Goal: Task Accomplishment & Management: Use online tool/utility

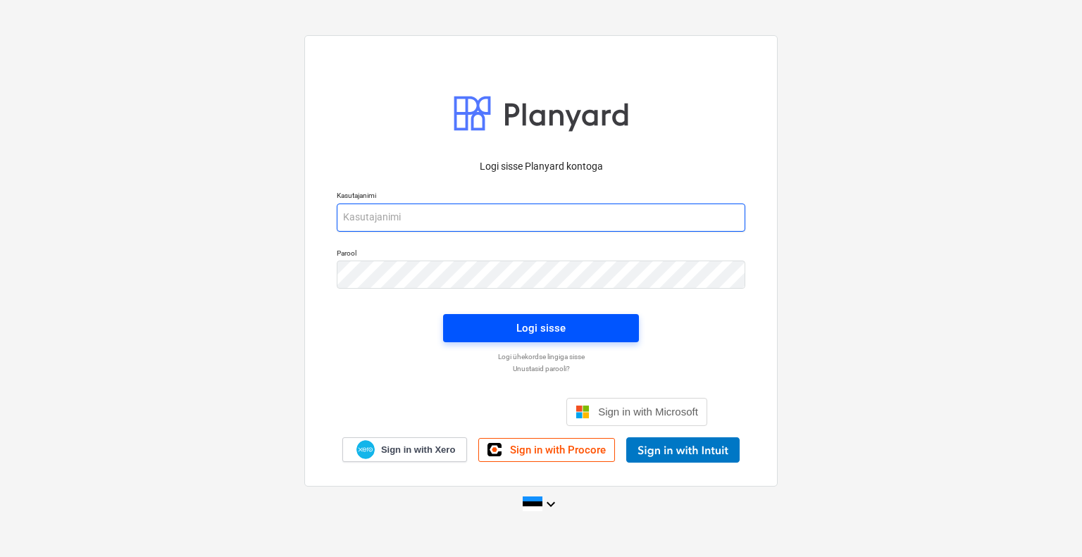
type input "[EMAIL_ADDRESS][DOMAIN_NAME]"
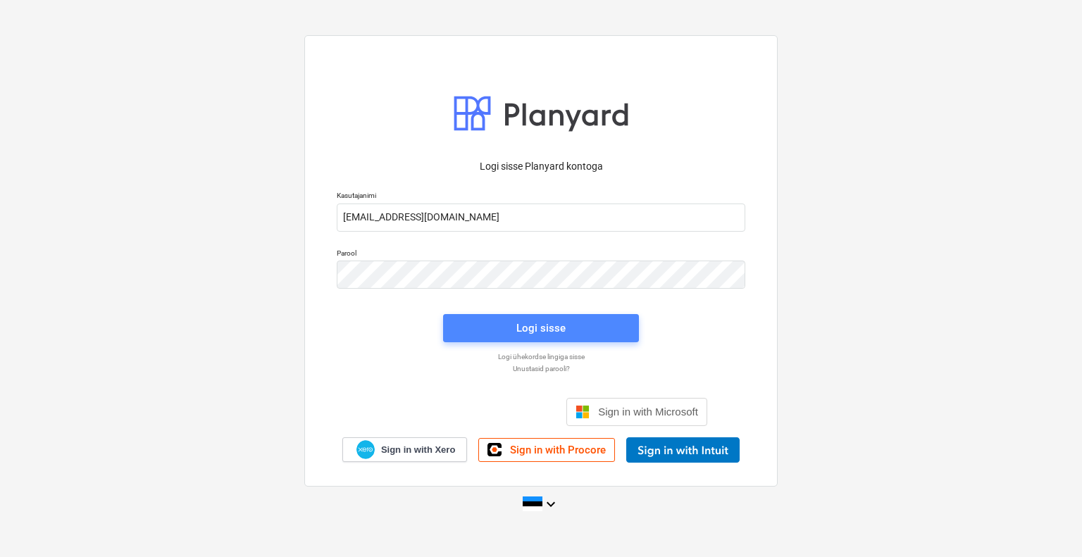
click at [551, 323] on div "Logi sisse" at bounding box center [540, 328] width 49 height 18
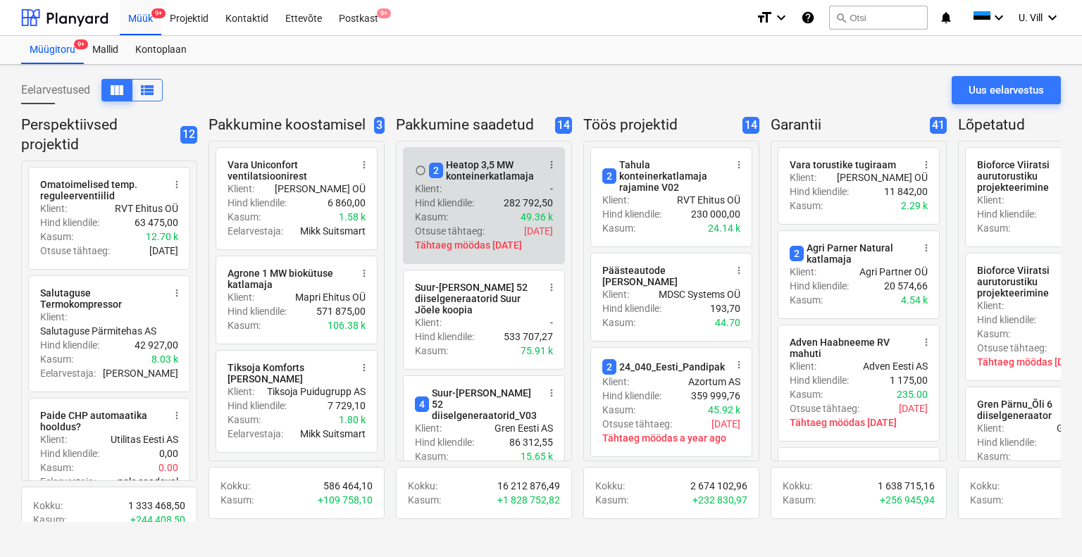
click at [513, 174] on div "2 Heatop 3,5 MW konteinerkatlamaja" at bounding box center [483, 170] width 108 height 23
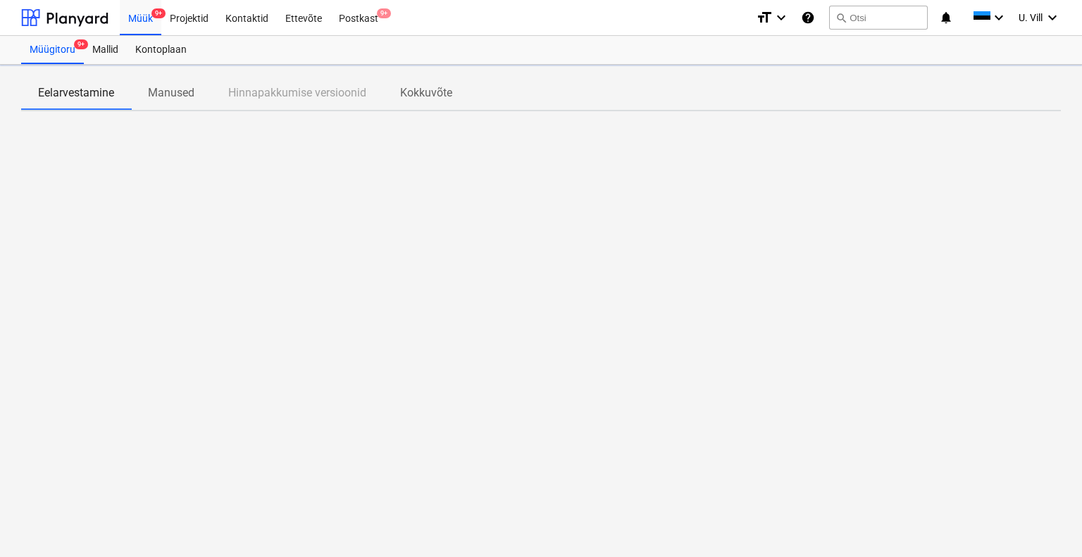
click at [513, 174] on div at bounding box center [540, 228] width 1039 height 211
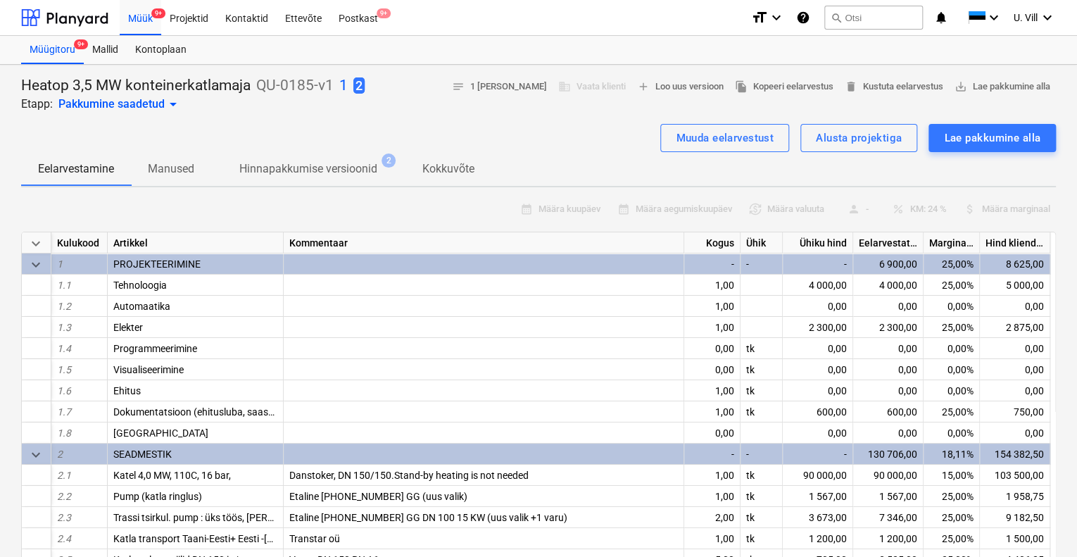
click at [530, 156] on div "Eelarvestamine Manused Hinnapakkumise versioonid 2 Kokkuvõte" at bounding box center [538, 169] width 1035 height 34
click at [727, 129] on div "Muuda eelarvestust" at bounding box center [725, 138] width 98 height 18
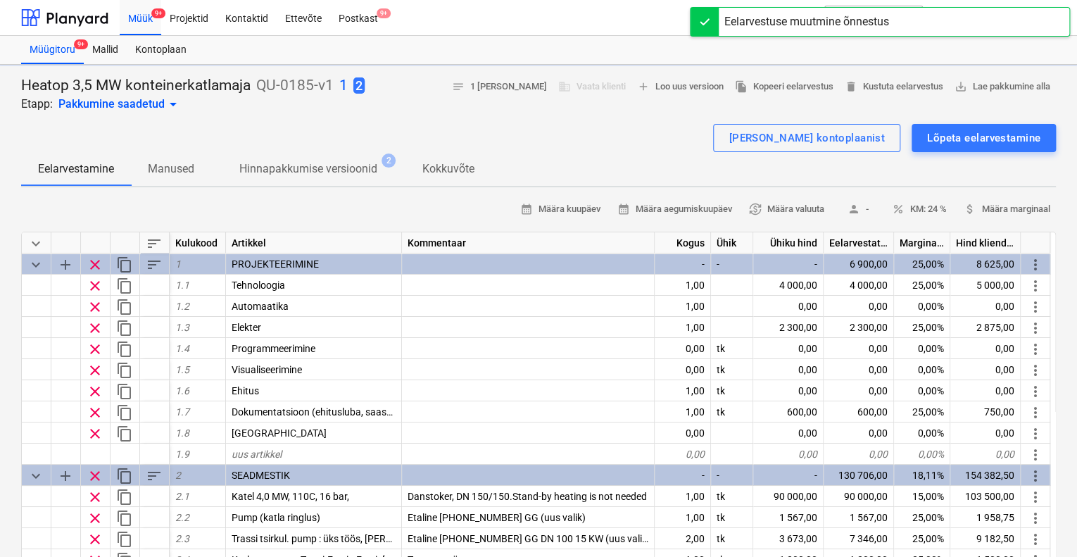
type textarea "x"
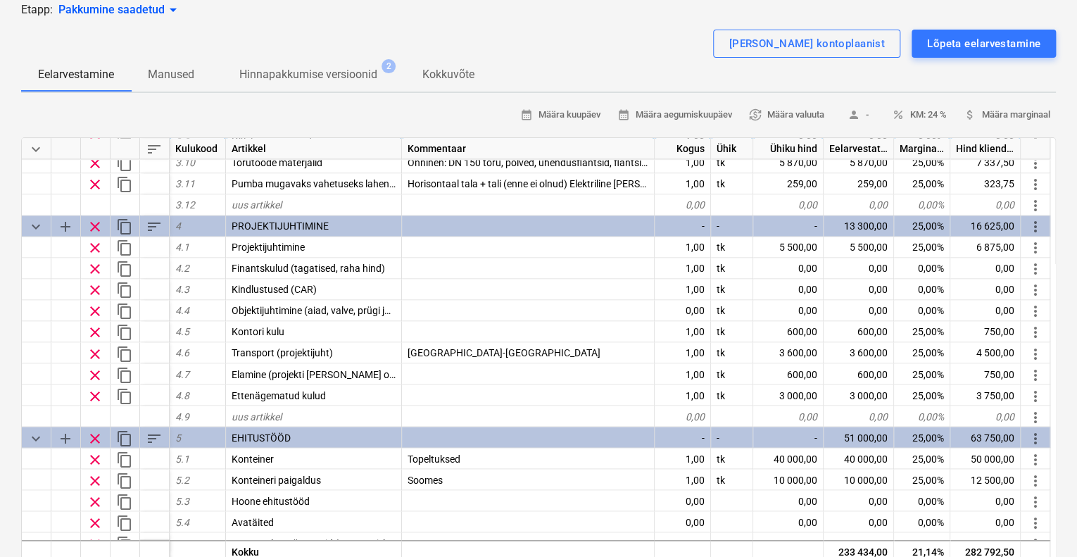
scroll to position [1220, 0]
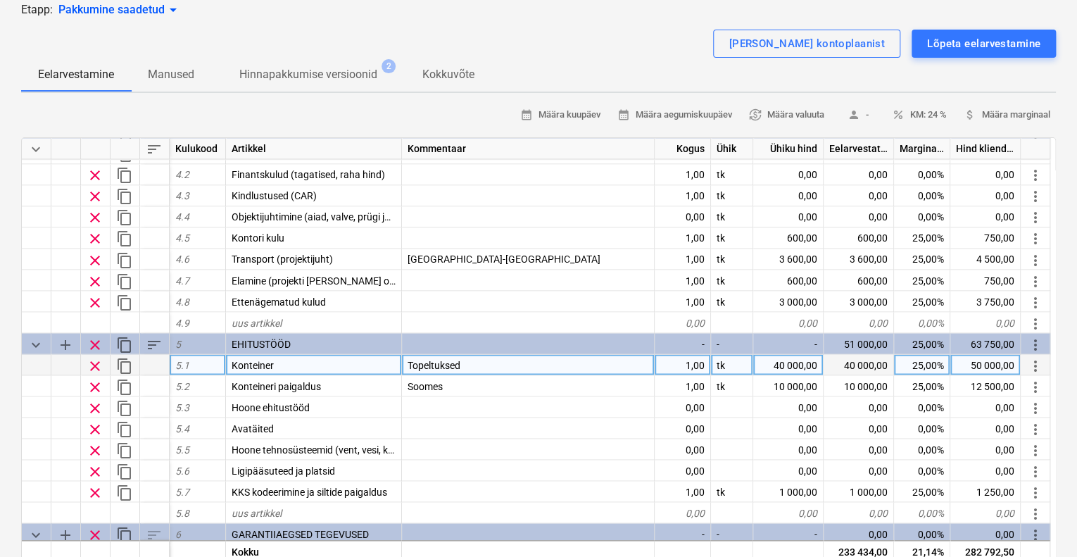
click at [789, 362] on div "40 000,00" at bounding box center [788, 364] width 70 height 21
type input "41070"
click at [662, 46] on div "[PERSON_NAME] kontoplaanist Lõpeta eelarvestamine" at bounding box center [538, 44] width 1035 height 28
type textarea "x"
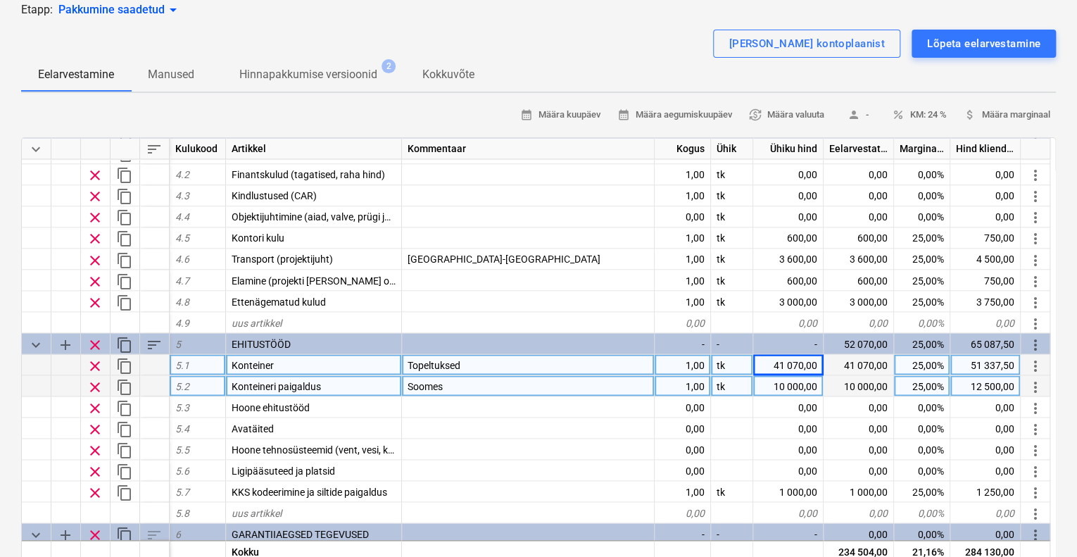
click at [782, 385] on div "10 000,00" at bounding box center [788, 385] width 70 height 21
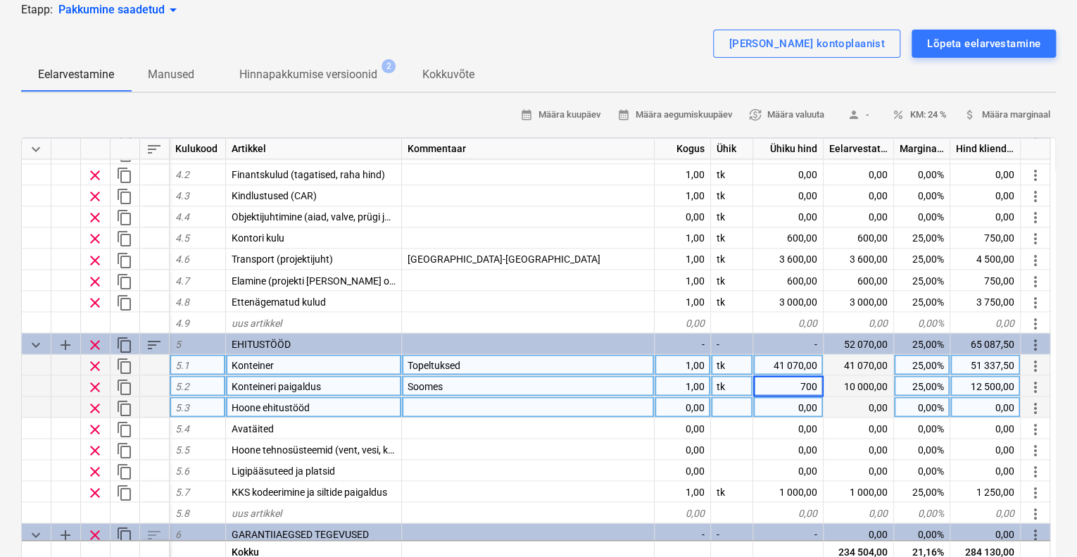
type input "7000"
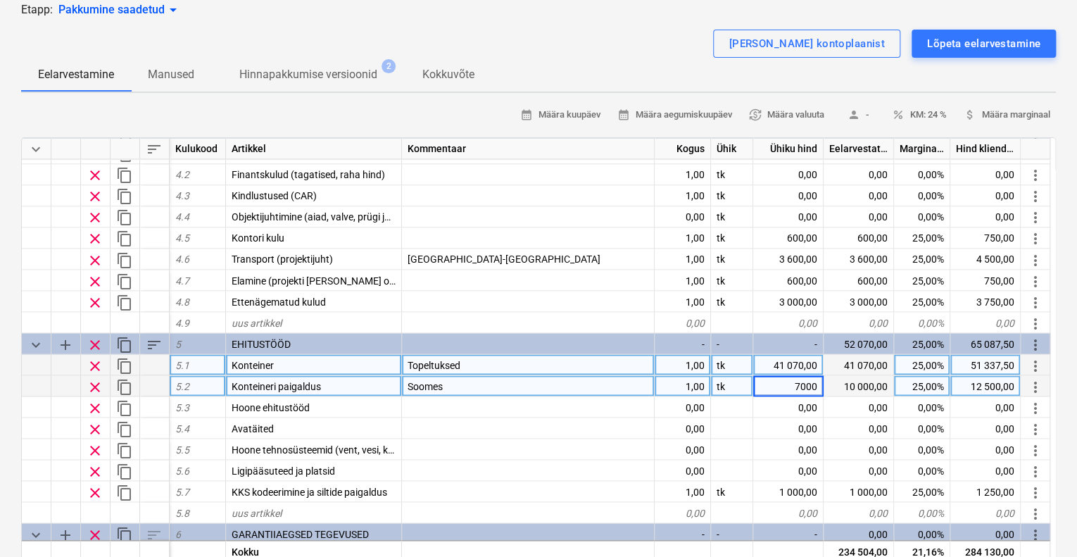
click at [725, 46] on div "[PERSON_NAME] kontoplaanist Lõpeta eelarvestamine" at bounding box center [538, 44] width 1035 height 28
type textarea "x"
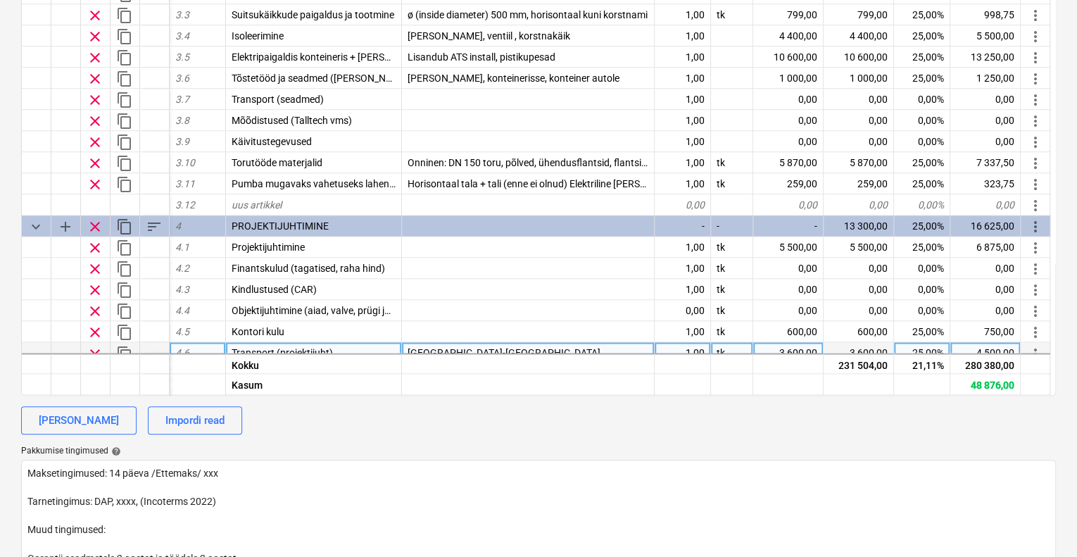
scroll to position [933, 0]
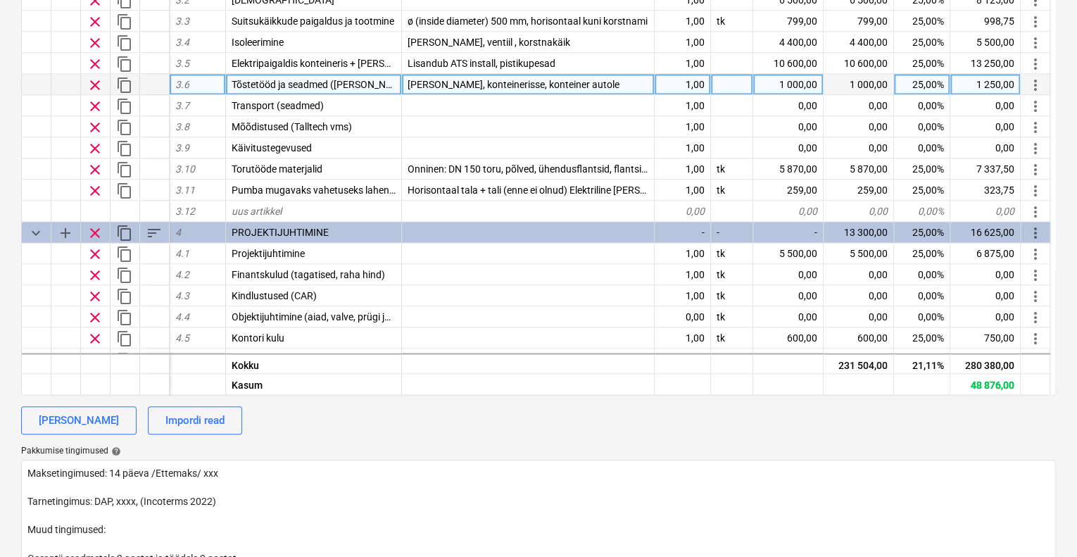
click at [597, 82] on div "[PERSON_NAME], konteinerisse, konteiner autole" at bounding box center [528, 84] width 253 height 21
click at [597, 82] on input "[PERSON_NAME], konteinerisse, konteiner autole" at bounding box center [528, 84] width 252 height 20
click at [598, 83] on input "[PERSON_NAME], konteinerisse, konteiner autole" at bounding box center [528, 84] width 252 height 20
click at [598, 80] on input "[PERSON_NAME], konteinerisse, konteiner autole" at bounding box center [528, 84] width 252 height 20
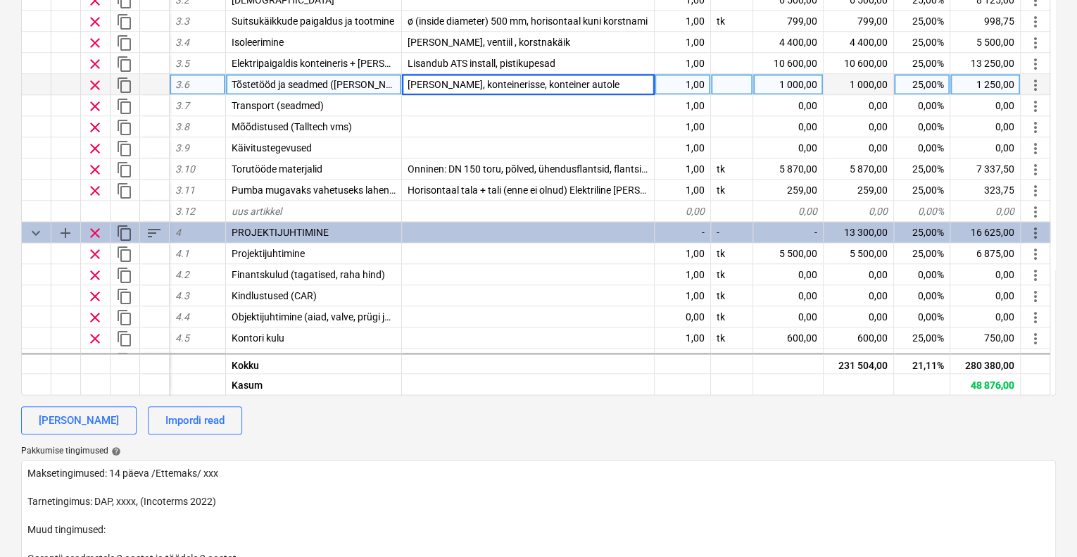
click at [598, 80] on input "[PERSON_NAME], konteinerisse, konteiner autole" at bounding box center [528, 84] width 252 height 20
click at [794, 80] on div "1 000,00" at bounding box center [788, 84] width 70 height 21
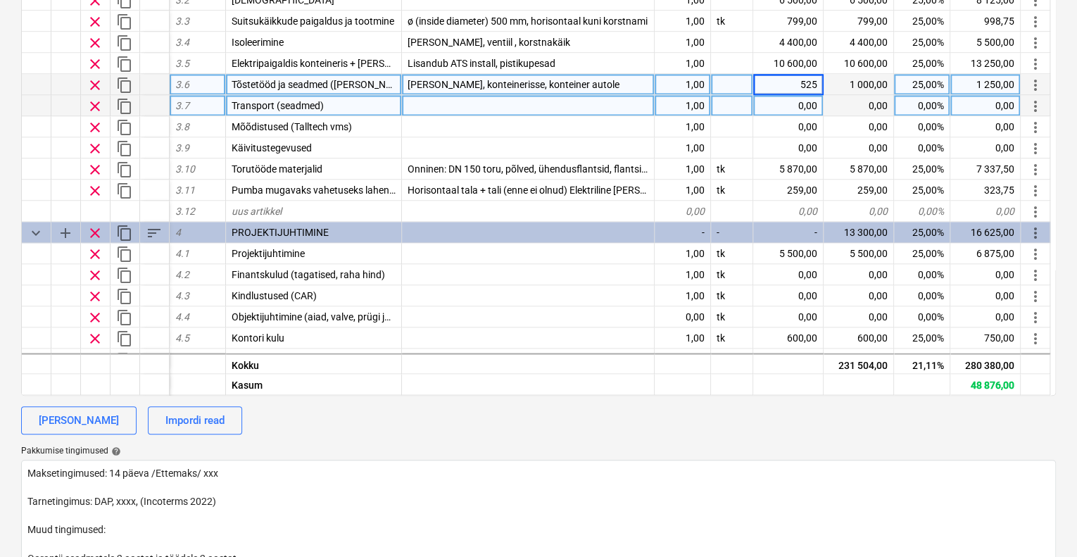
type input "5250"
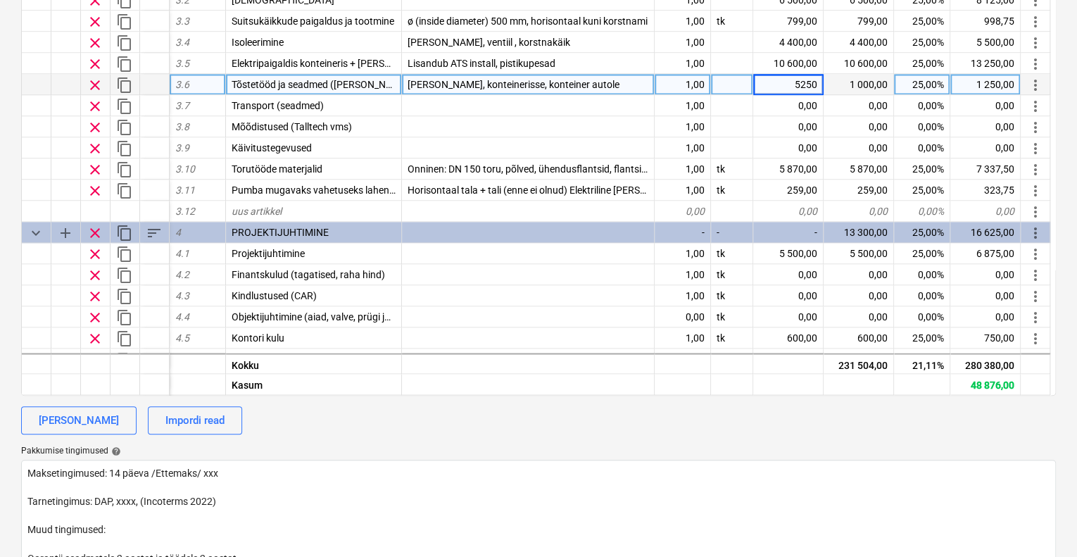
click at [608, 84] on div "[PERSON_NAME], konteinerisse, konteiner autole" at bounding box center [528, 84] width 253 height 21
type textarea "x"
click at [607, 84] on input "[PERSON_NAME], konteinerisse, konteiner autole" at bounding box center [528, 84] width 252 height 20
click at [599, 82] on input "[PERSON_NAME], konteinerisse, konteiner autole" at bounding box center [528, 84] width 252 height 20
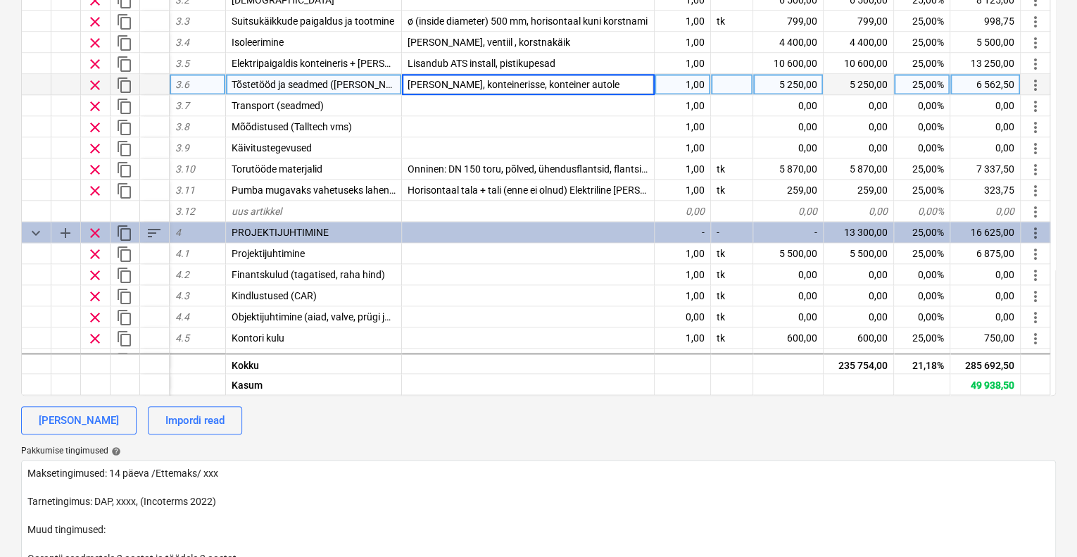
click at [599, 81] on input "[PERSON_NAME], konteinerisse, konteiner autole" at bounding box center [528, 84] width 252 height 20
click at [498, 82] on input "[PERSON_NAME], konteinerisse, konteiner autole" at bounding box center [528, 84] width 252 height 20
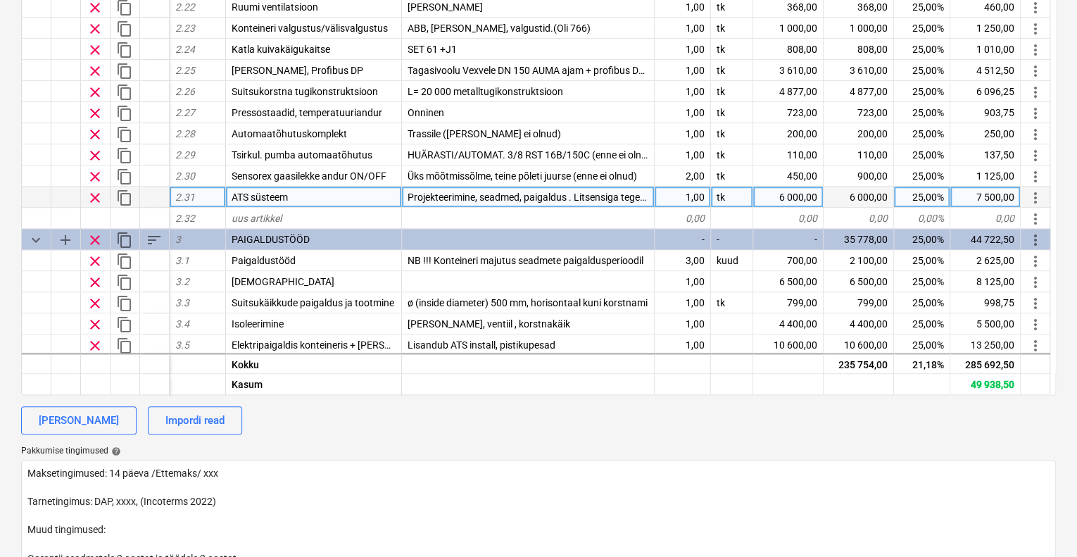
scroll to position [746, 0]
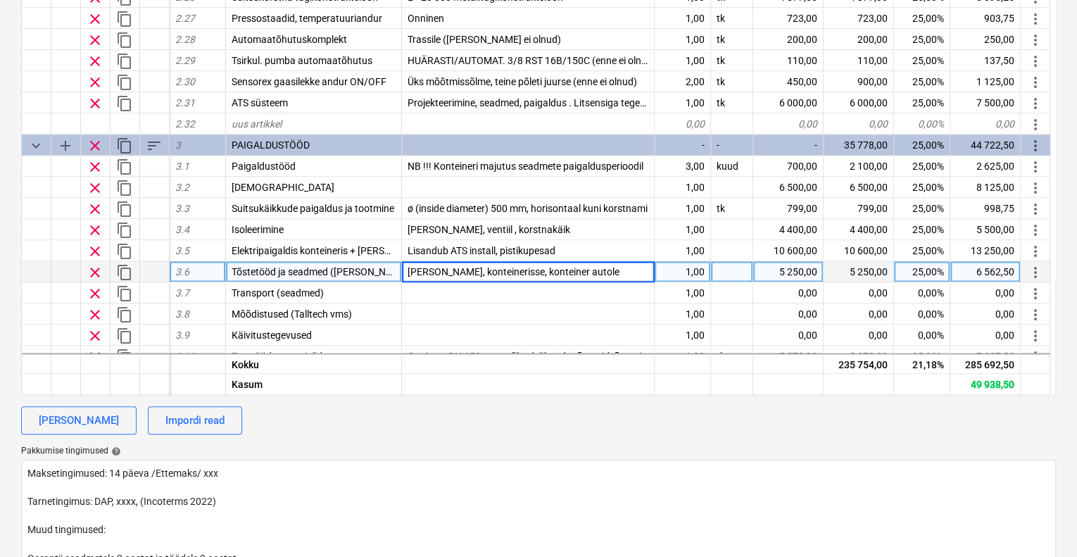
click at [600, 273] on input "[PERSON_NAME], konteinerisse, konteiner autole" at bounding box center [528, 271] width 252 height 20
type input "[PERSON_NAME], konteinerisse, konteiner autole, konteiner [GEOGRAPHIC_DATA]"
type textarea "x"
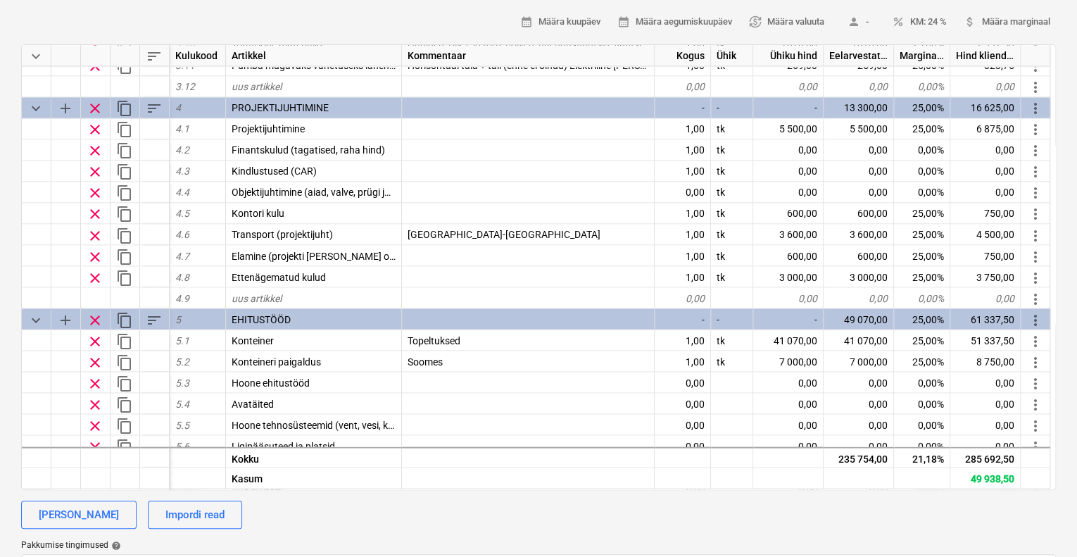
scroll to position [1220, 0]
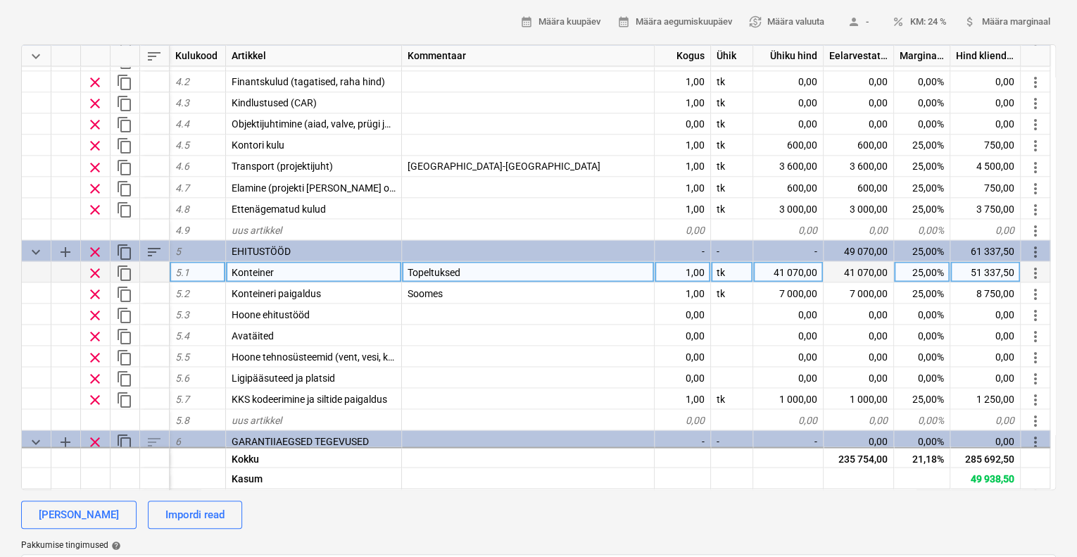
click at [802, 274] on div "41 070,00" at bounding box center [788, 271] width 70 height 21
type input "44500"
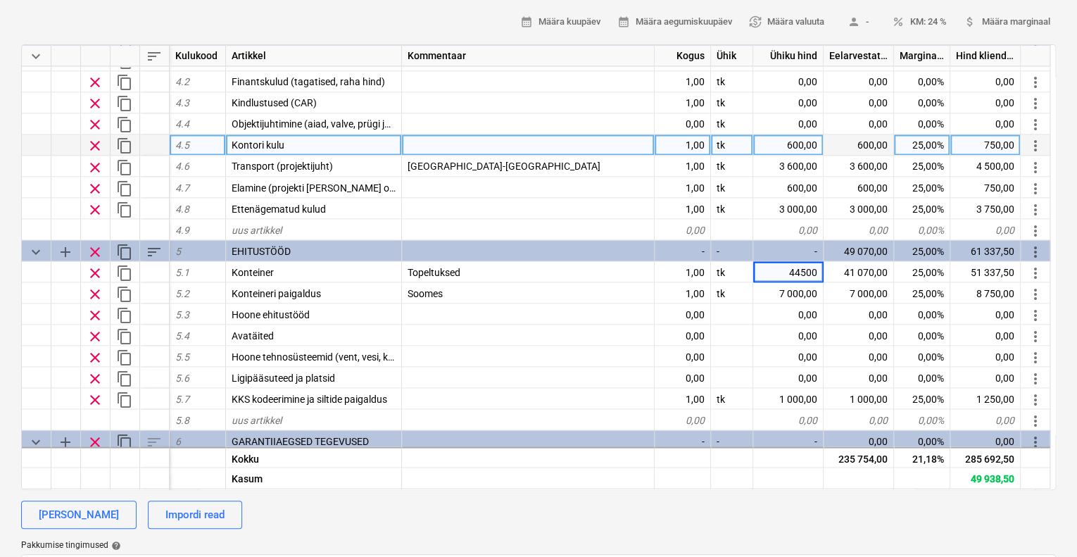
click at [601, 151] on div at bounding box center [528, 144] width 253 height 21
type textarea "x"
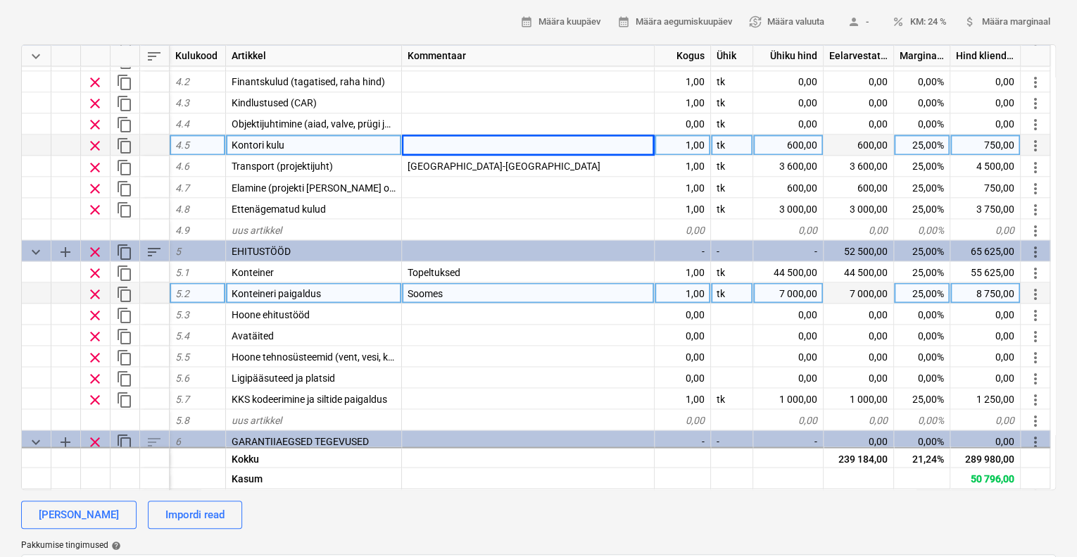
click at [803, 292] on div "7 000,00" at bounding box center [788, 292] width 70 height 21
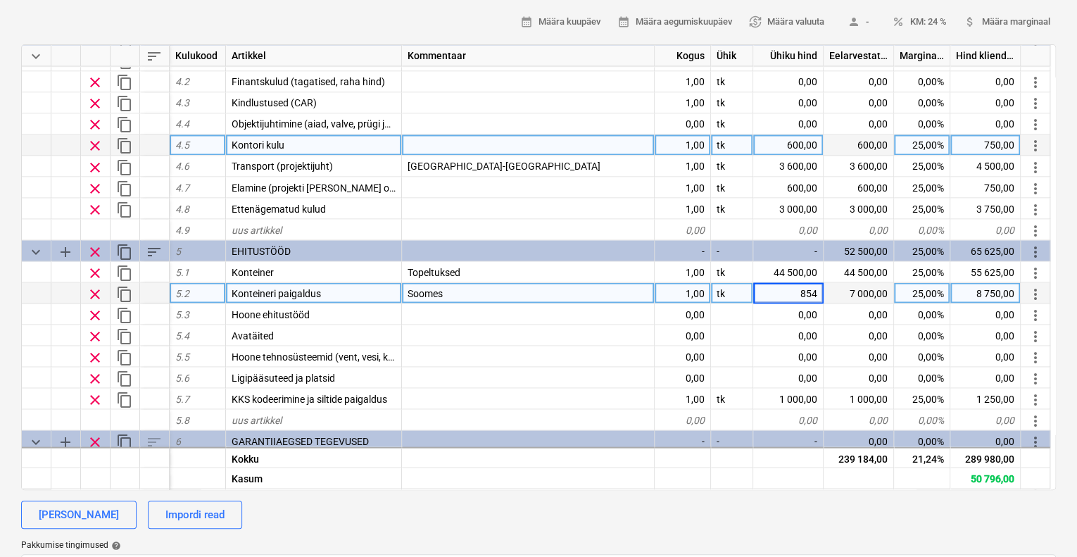
type input "8540"
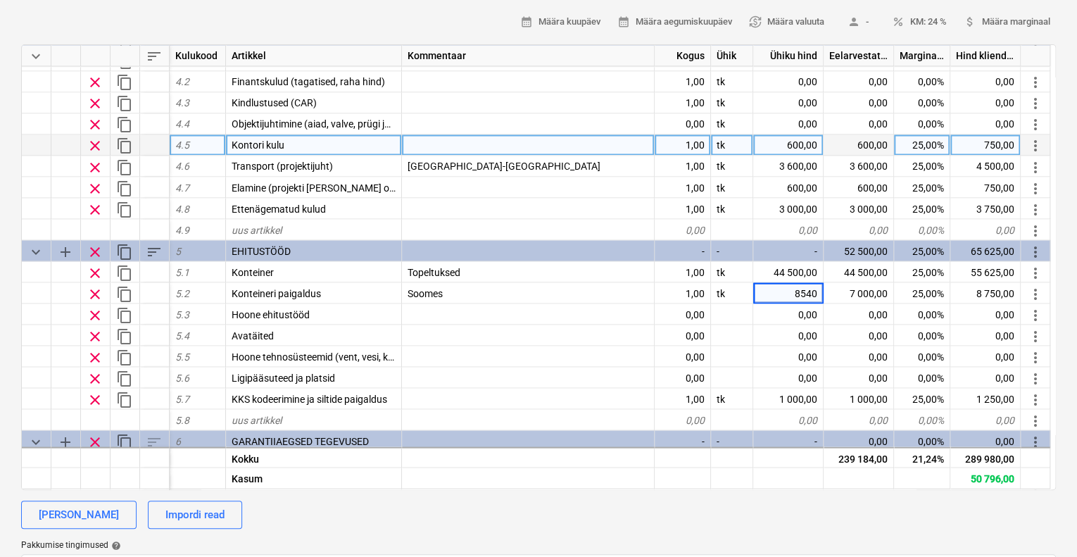
click at [475, 13] on div "calendar_month Määra kuupäev calendar_month Määra aegumiskuupäev currency_excha…" at bounding box center [538, 22] width 1035 height 22
type textarea "x"
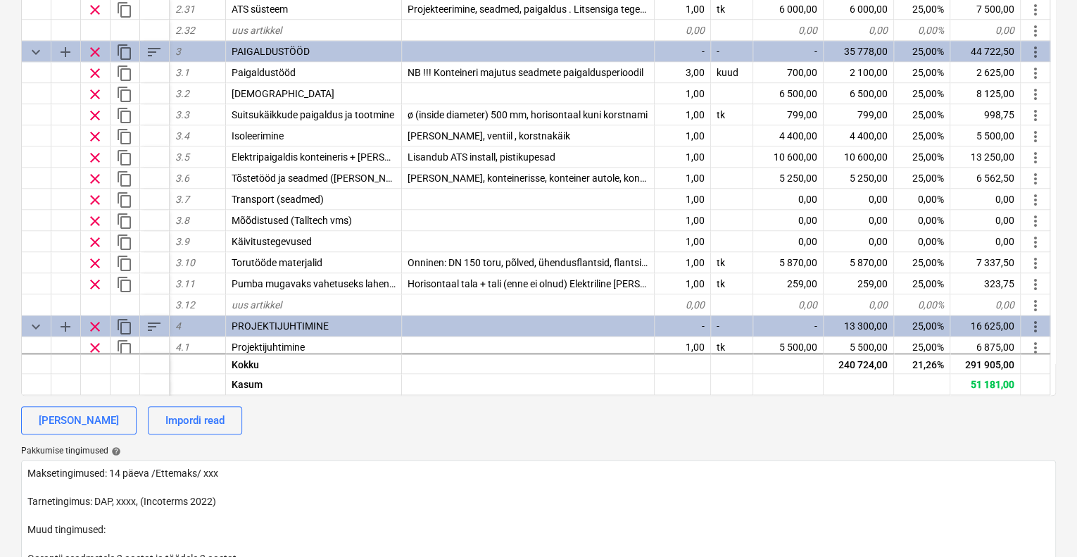
scroll to position [746, 0]
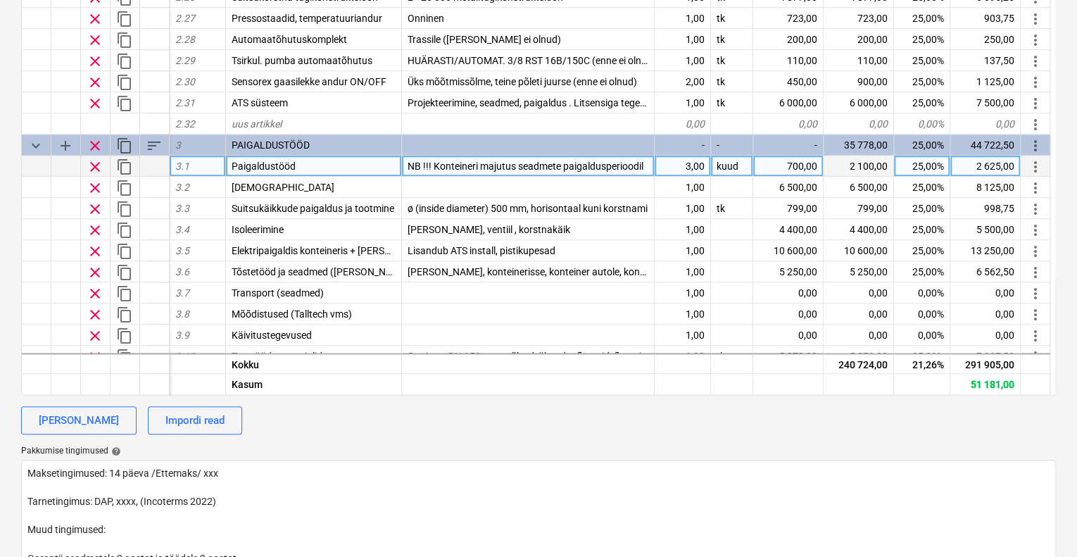
click at [794, 163] on div "700,00" at bounding box center [788, 166] width 70 height 21
click at [690, 163] on div "3,00" at bounding box center [683, 166] width 56 height 21
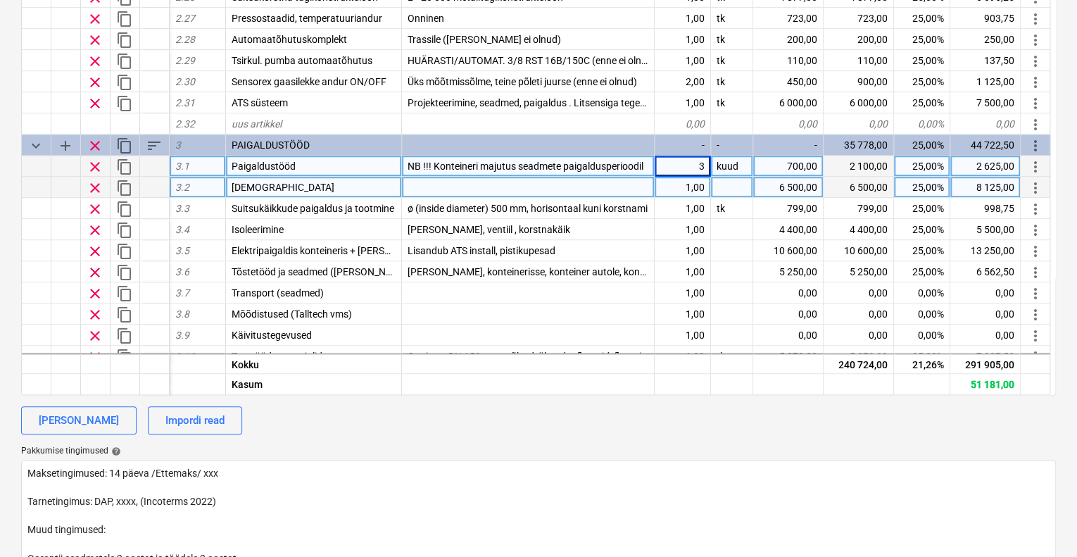
type input "1"
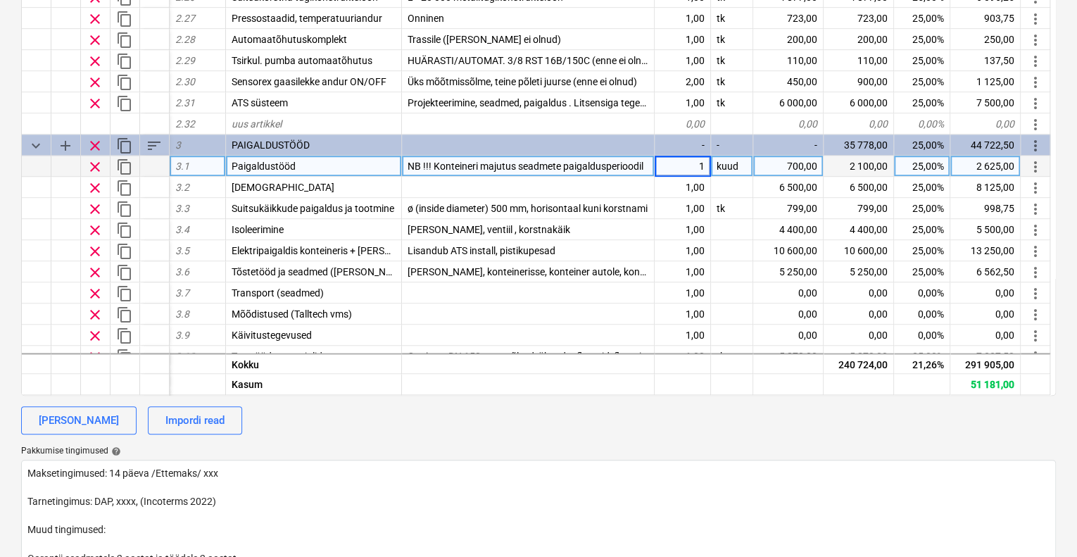
click at [793, 163] on div "700,00" at bounding box center [788, 166] width 70 height 21
type textarea "x"
type input "1000"
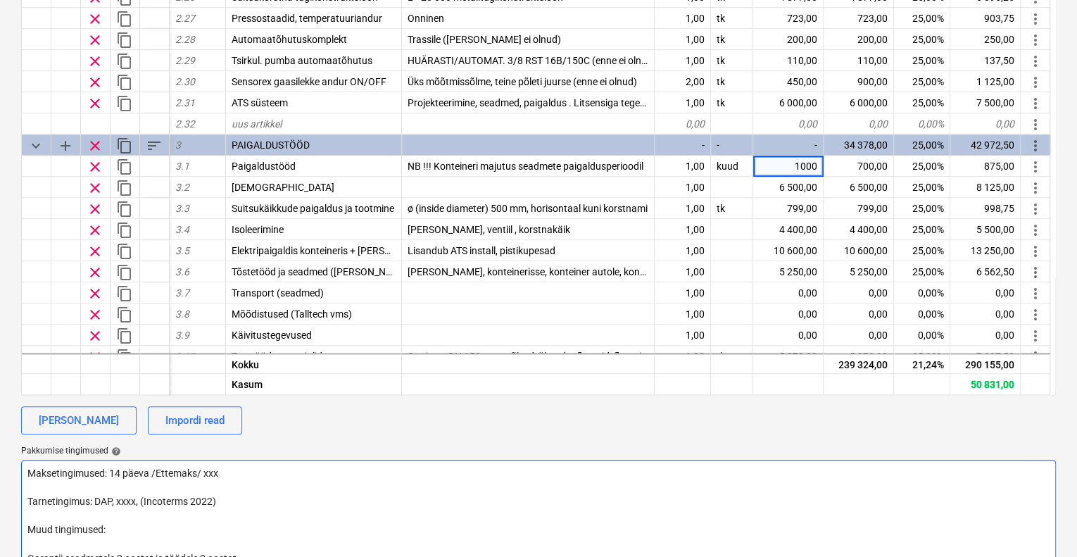
click at [752, 493] on textarea "Maksetingimused: 14 päeva /Ettemaks/ xxx Tarnetingimus: DAP, xxxx, (Incoterms 2…" at bounding box center [538, 551] width 1035 height 182
type textarea "x"
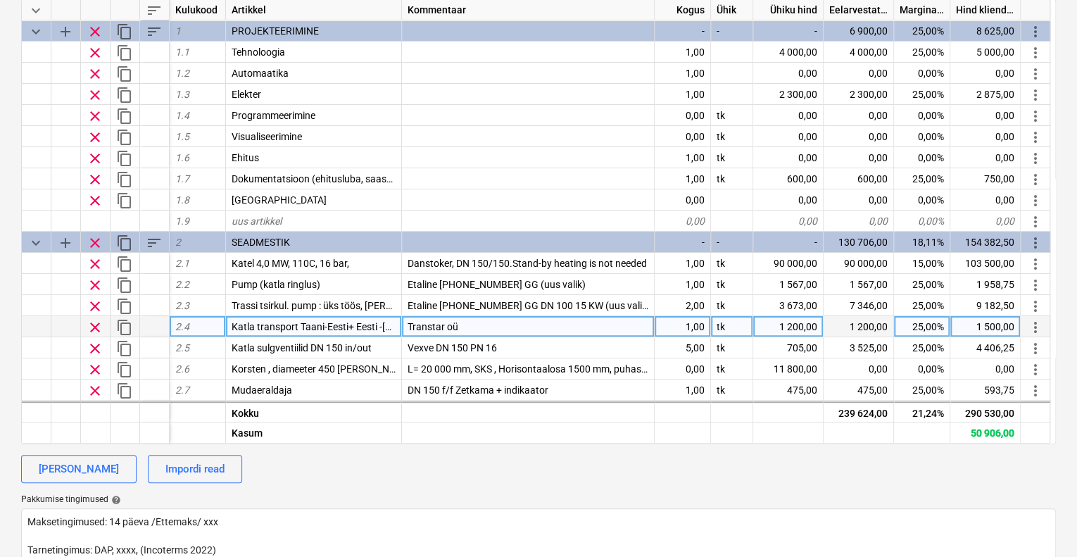
scroll to position [282, 0]
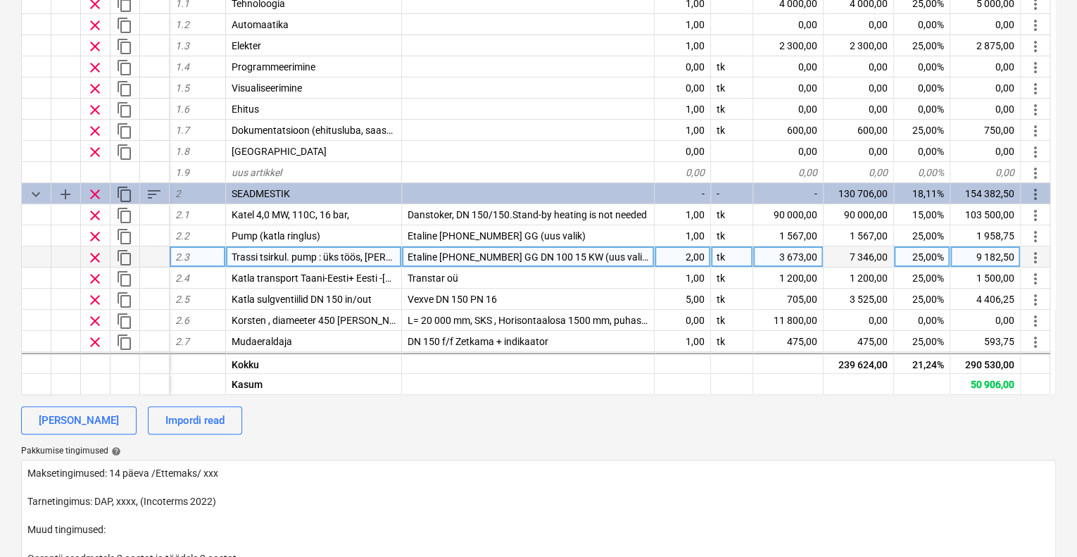
click at [787, 255] on div "3 673,00" at bounding box center [788, 256] width 70 height 21
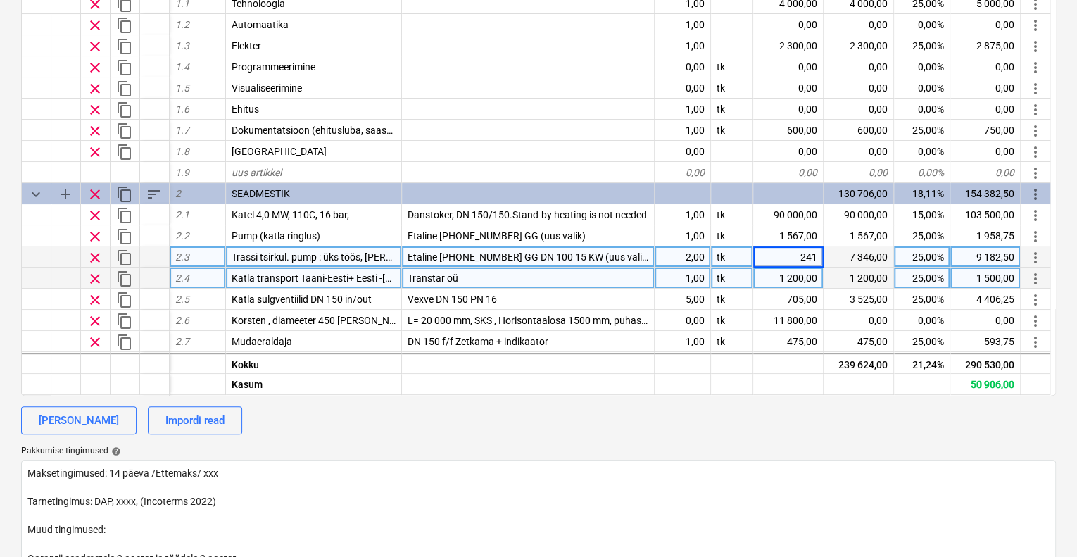
type input "2415"
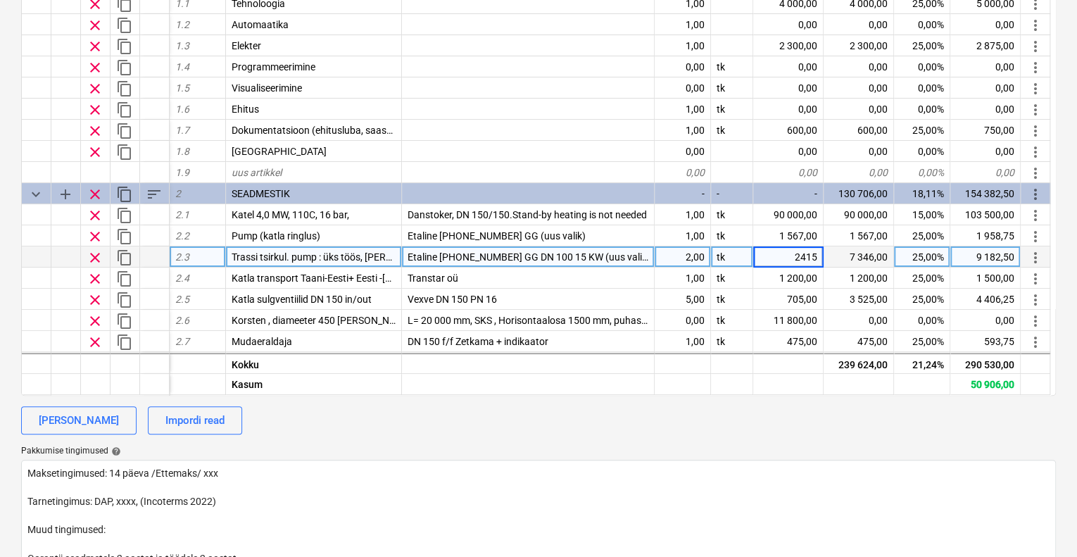
click at [765, 453] on div "Pakkumise tingimused help" at bounding box center [538, 451] width 1035 height 11
type textarea "x"
click at [577, 255] on span "Etaline [PHONE_NUMBER] GG DN 100 15 KW (uus valik +1 varu)" at bounding box center [547, 256] width 278 height 11
click at [568, 254] on input "Etaline [PHONE_NUMBER] GG DN 100 15 KW (uus valik +1 varu)" at bounding box center [528, 256] width 252 height 20
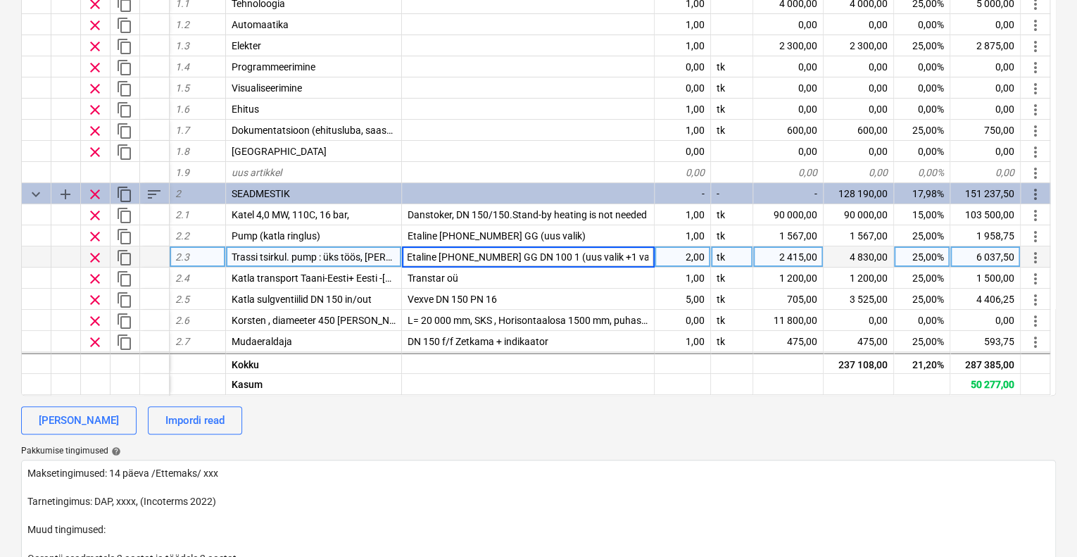
scroll to position [0, 0]
type input "Etaline [PHONE_NUMBER] GG (uus valik +1 varu)"
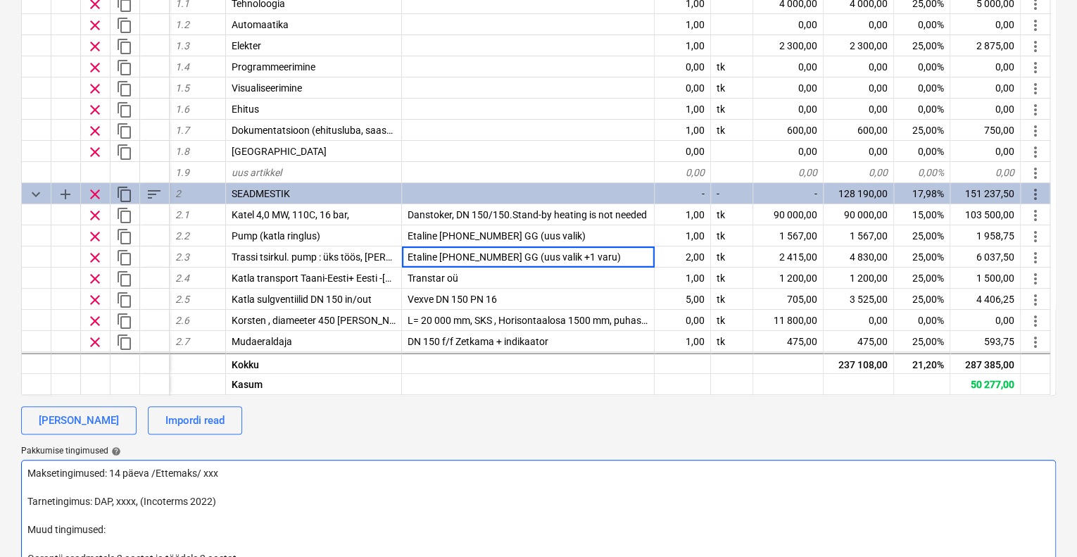
click at [626, 492] on textarea "Maksetingimused: 14 päeva /Ettemaks/ xxx Tarnetingimus: DAP, xxxx, (Incoterms 2…" at bounding box center [538, 551] width 1035 height 182
type textarea "x"
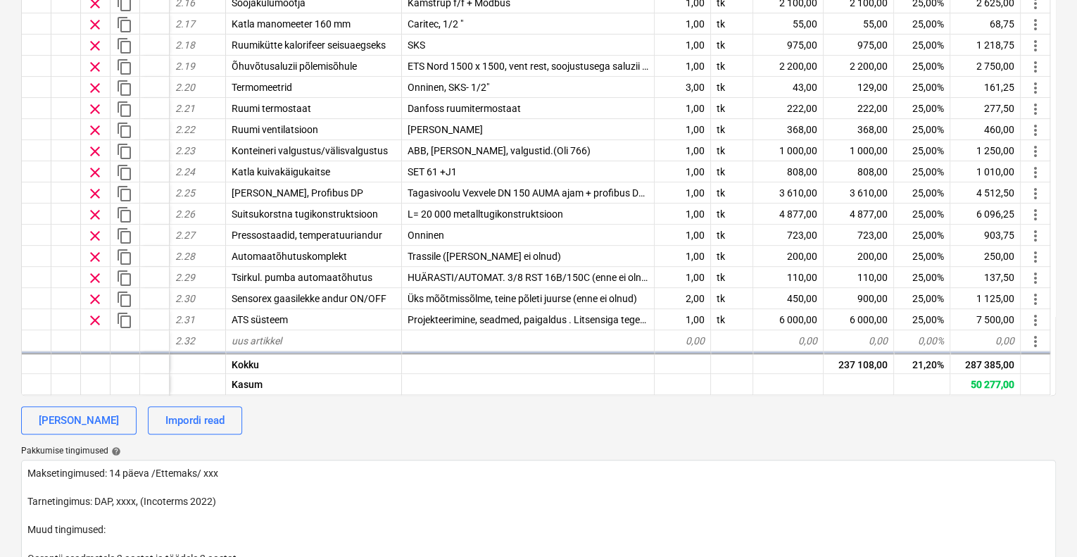
scroll to position [469, 0]
